Goal: Task Accomplishment & Management: Manage account settings

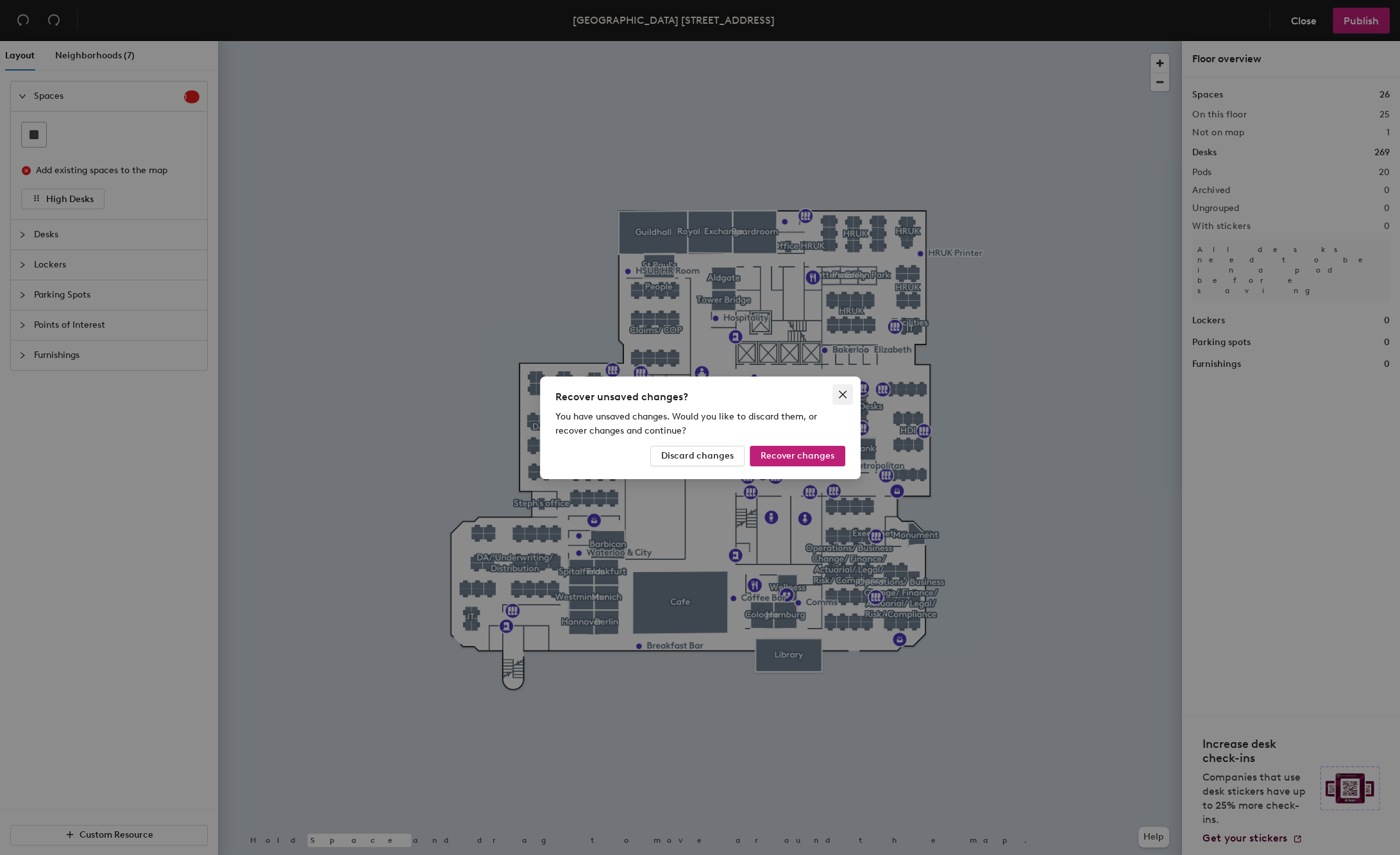
click at [844, 397] on icon "close" at bounding box center [842, 394] width 10 height 10
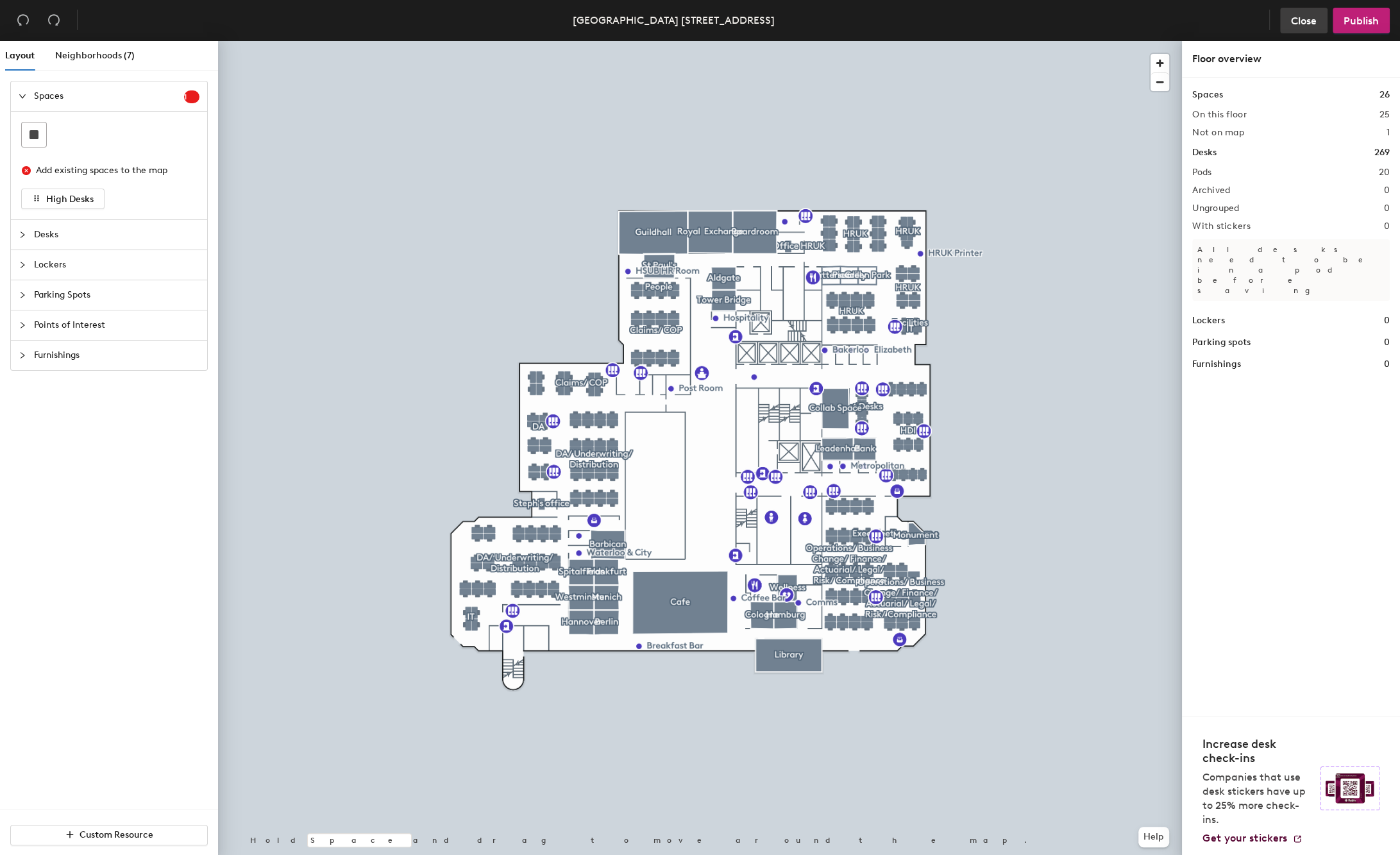
click at [1315, 19] on span "Close" at bounding box center [1303, 21] width 26 height 12
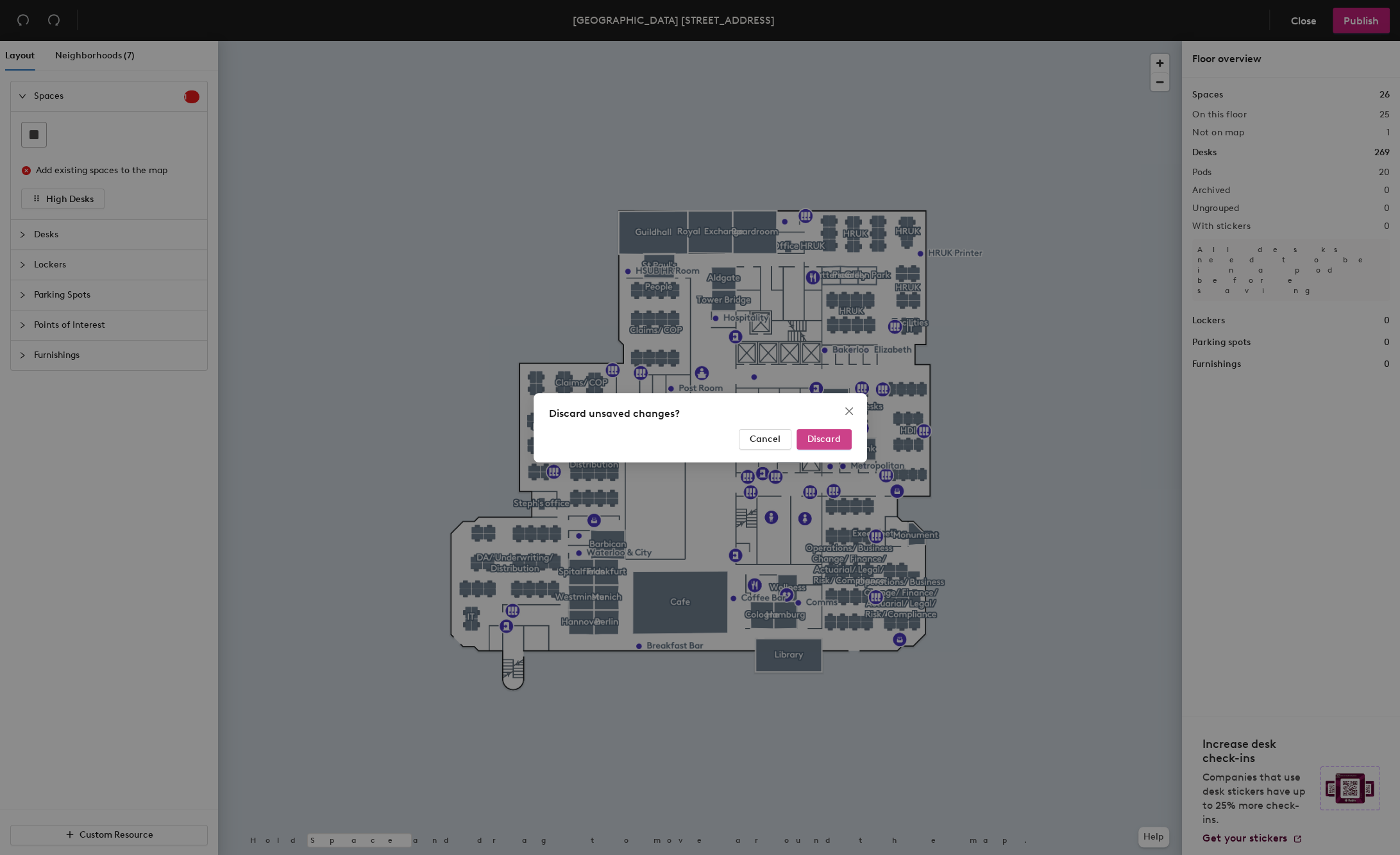
click at [817, 444] on span "Discard" at bounding box center [823, 439] width 33 height 11
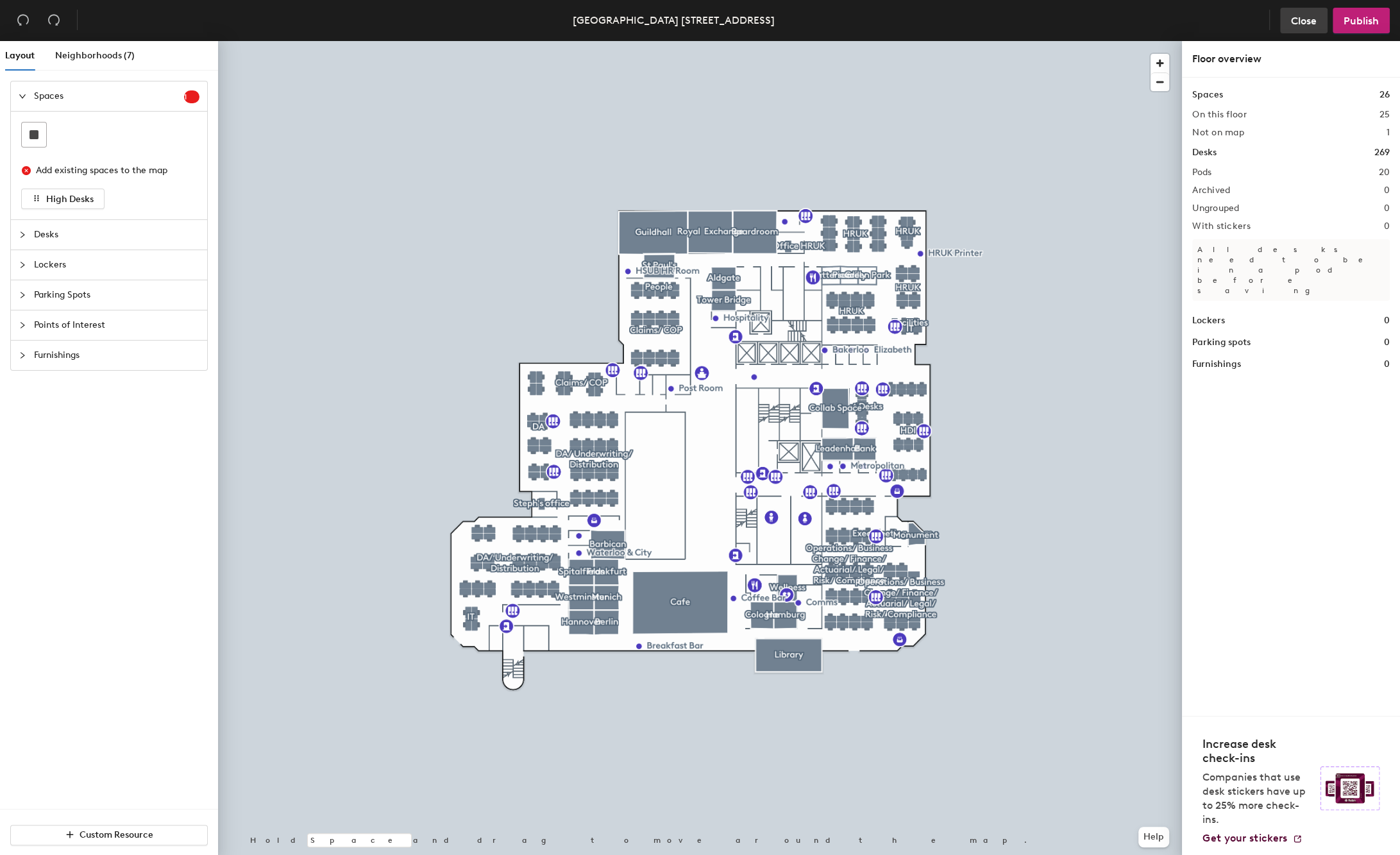
click at [1288, 17] on button "Close" at bounding box center [1303, 20] width 48 height 26
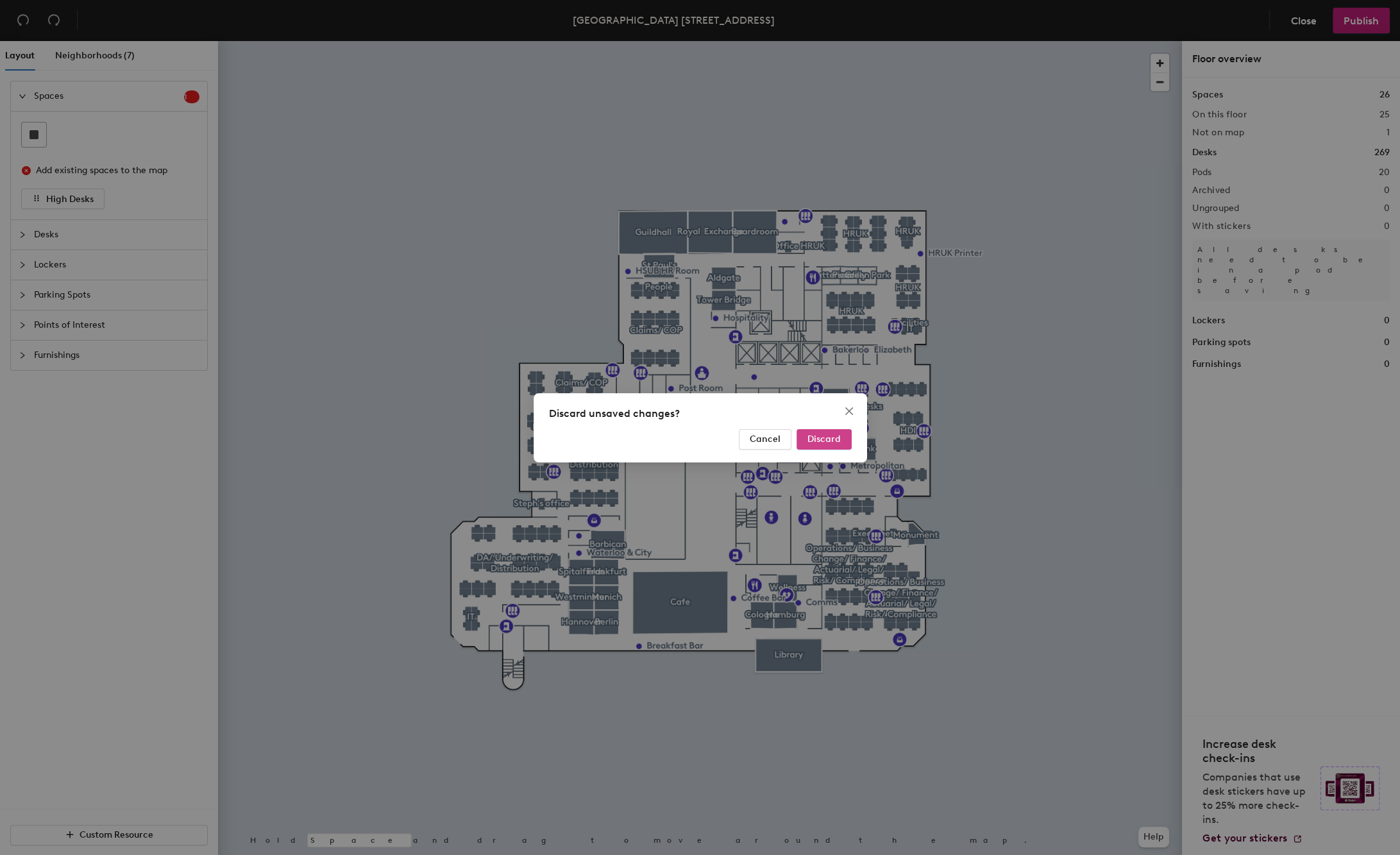
click at [834, 434] on span "Discard" at bounding box center [823, 439] width 33 height 11
